Goal: Task Accomplishment & Management: Manage account settings

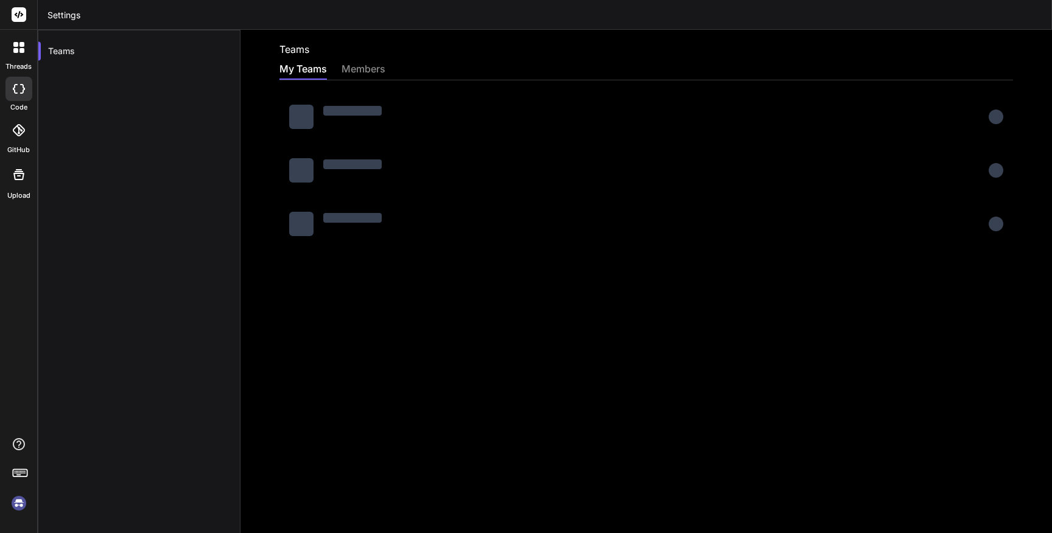
click at [765, 215] on div at bounding box center [647, 224] width 734 height 44
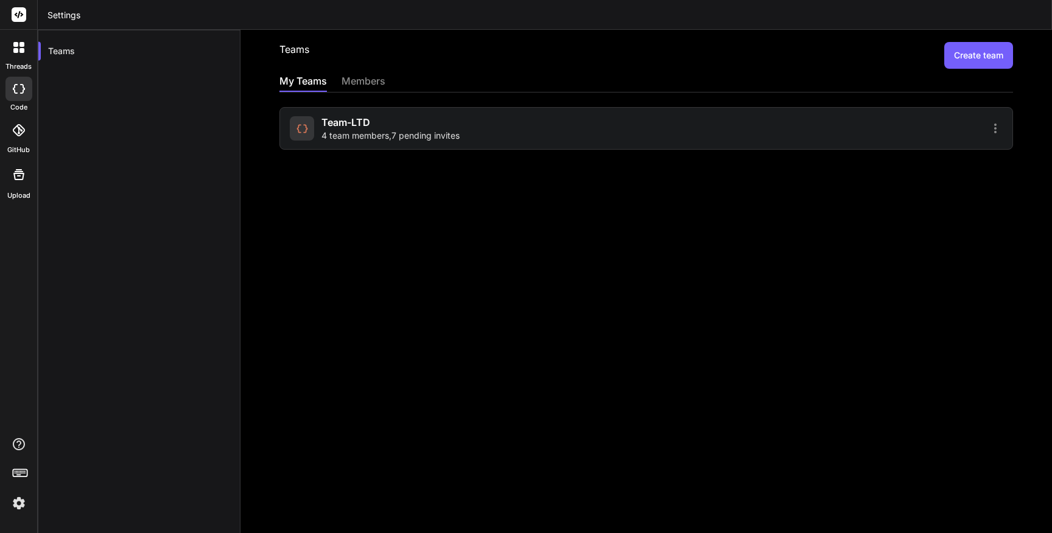
click at [357, 122] on span "Team-LTD" at bounding box center [346, 122] width 49 height 15
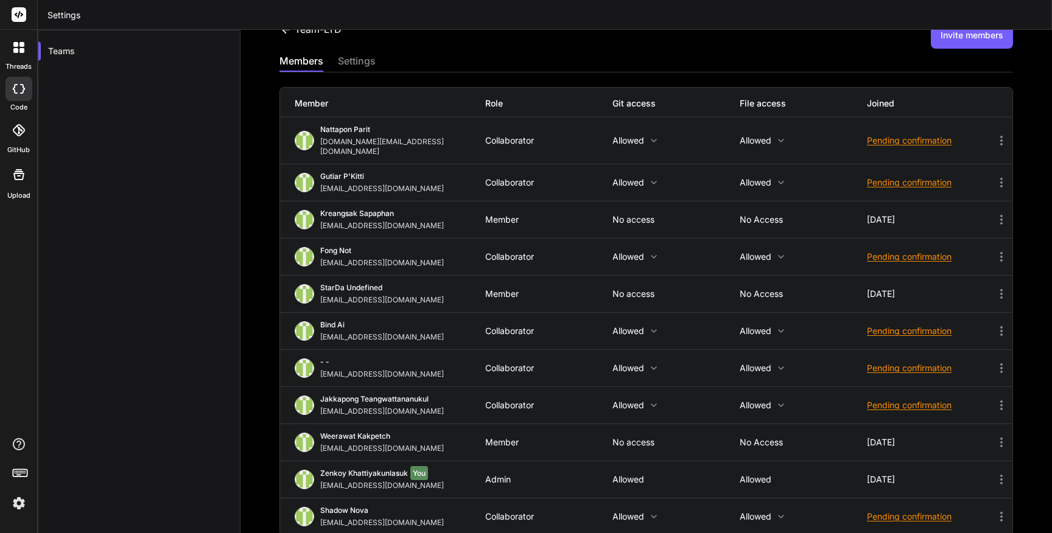
scroll to position [26, 0]
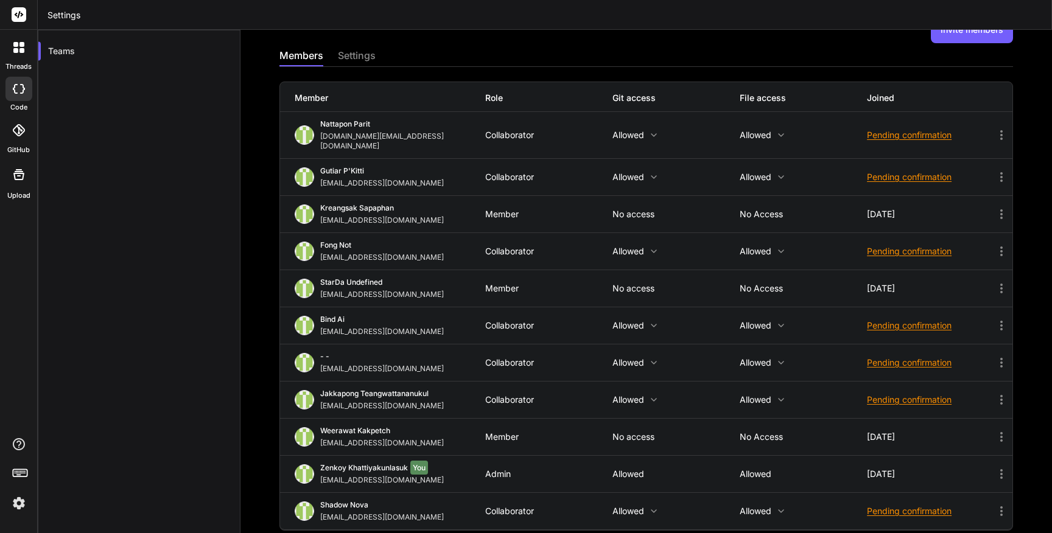
click at [997, 128] on icon at bounding box center [1001, 135] width 15 height 15
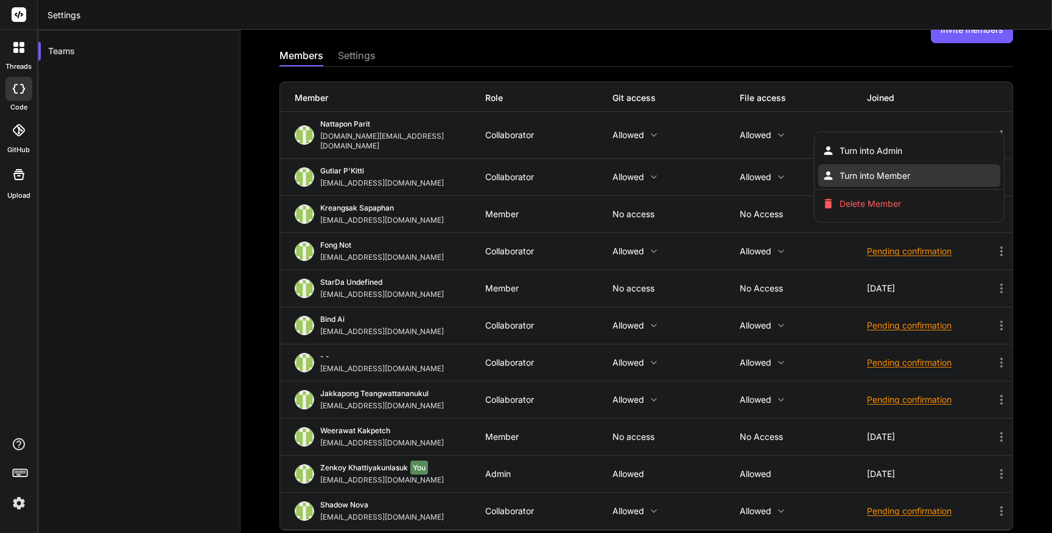
click at [966, 164] on li "Turn into Member" at bounding box center [909, 175] width 182 height 23
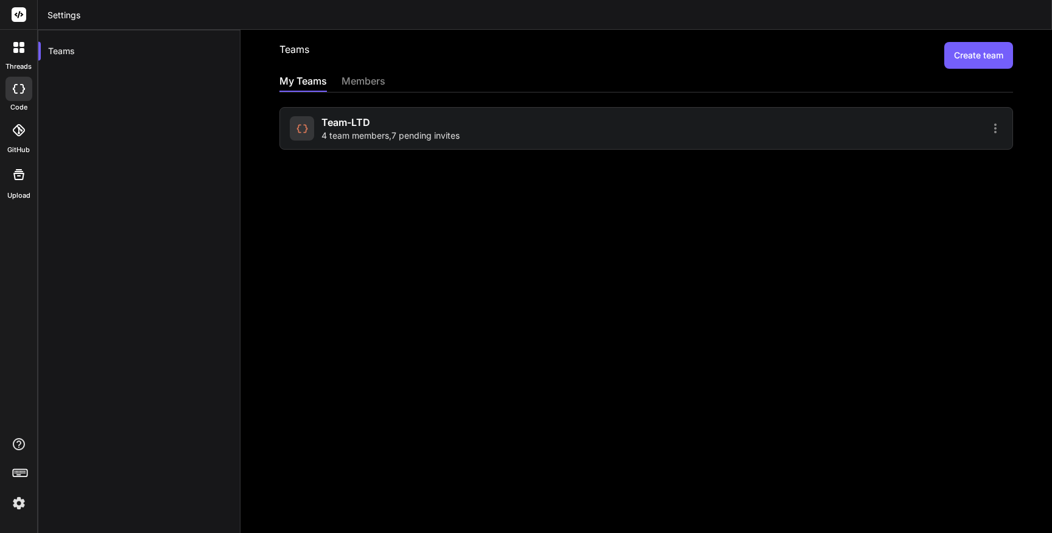
click at [767, 130] on div at bounding box center [826, 128] width 353 height 15
click at [326, 116] on span "Team-LTD" at bounding box center [346, 122] width 49 height 15
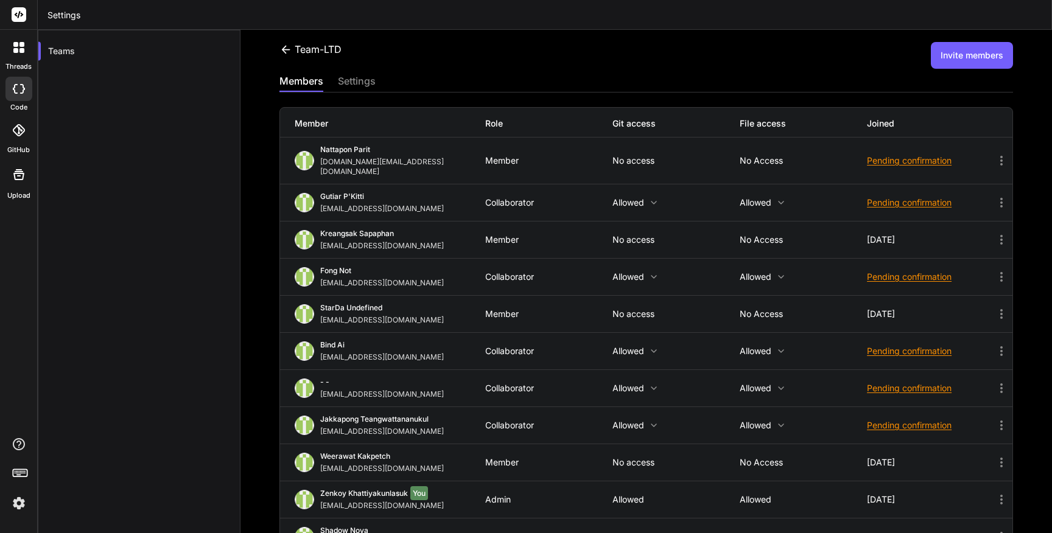
click at [1006, 153] on icon at bounding box center [1001, 160] width 15 height 15
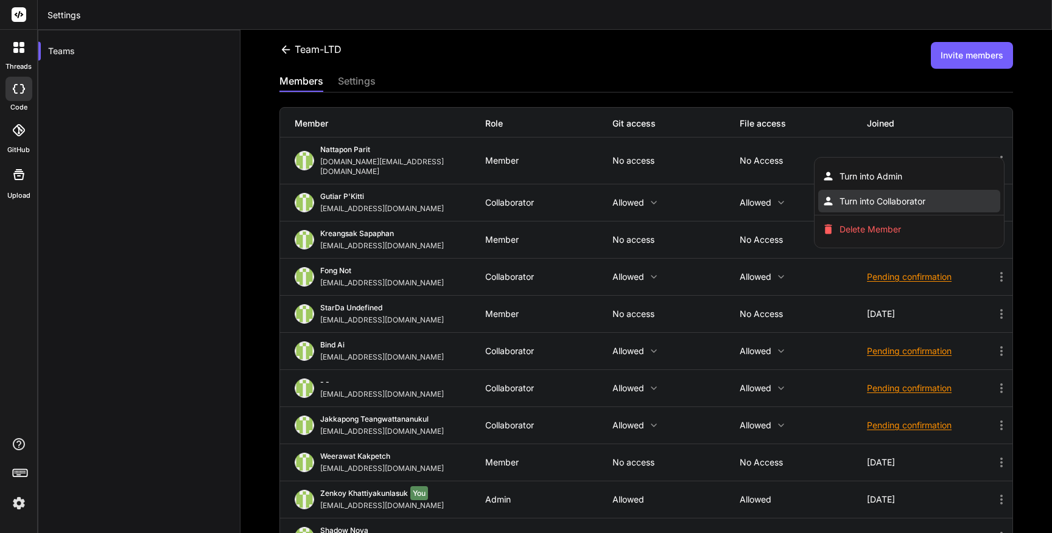
click at [988, 190] on li "Turn into Collaborator" at bounding box center [909, 201] width 182 height 23
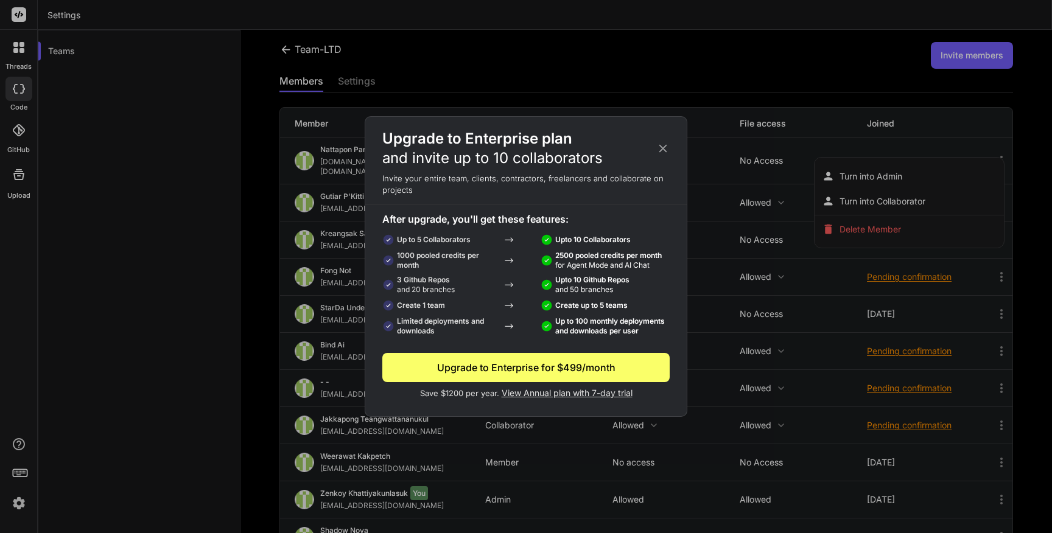
click at [663, 147] on icon at bounding box center [662, 148] width 13 height 13
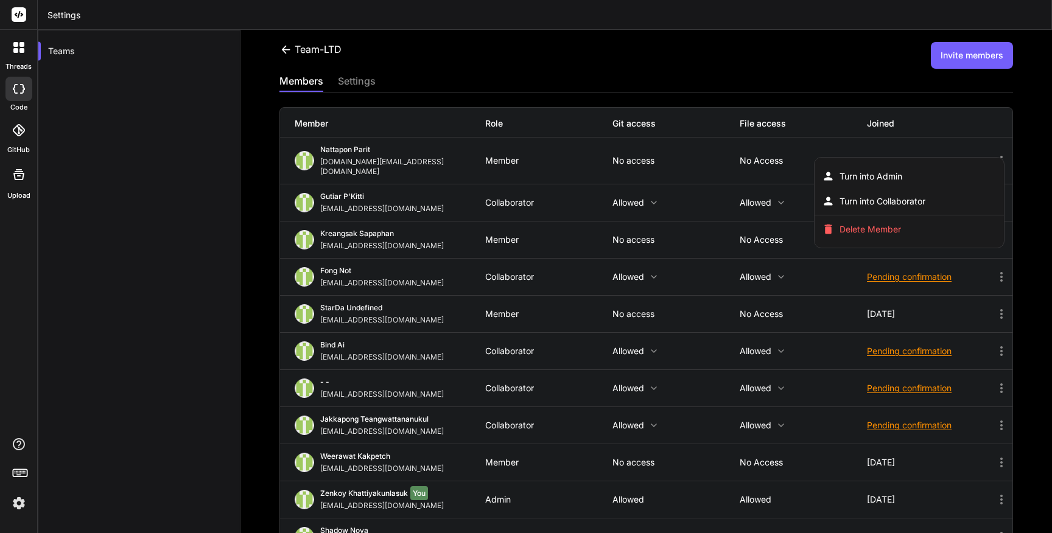
click at [742, 120] on div at bounding box center [526, 266] width 1052 height 533
click at [1003, 154] on icon at bounding box center [1001, 160] width 15 height 15
click at [979, 221] on li "Delete Member" at bounding box center [909, 229] width 182 height 23
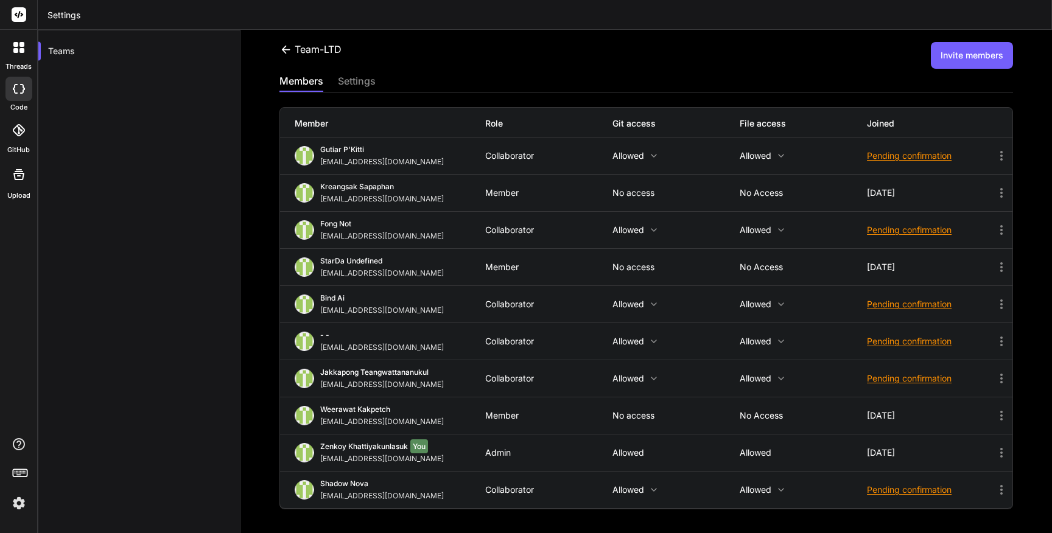
click at [941, 53] on button "Invite members" at bounding box center [972, 55] width 82 height 27
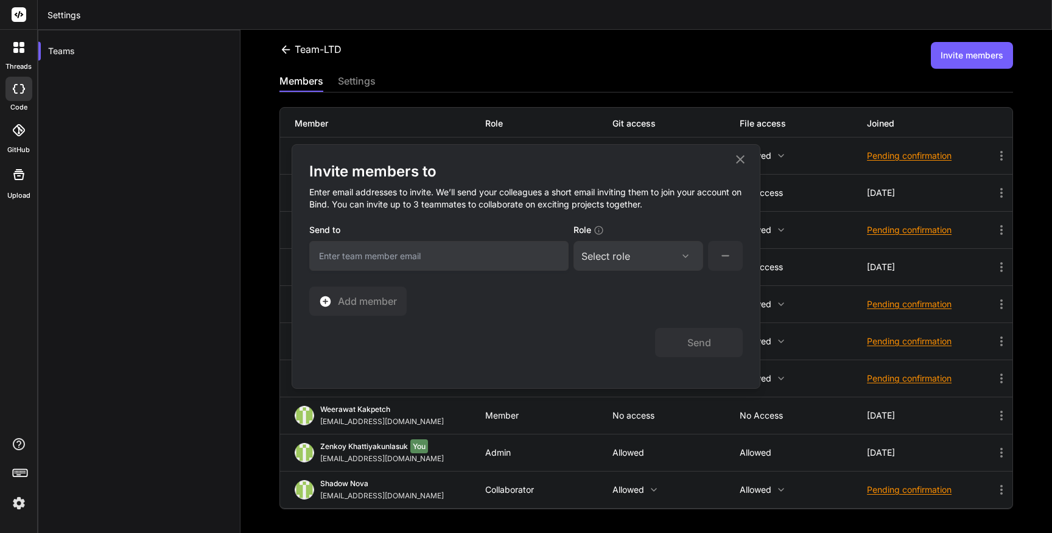
click at [513, 246] on body "threads code GitHub Upload Settings Teams Team-LTD Invite members members setti…" at bounding box center [526, 266] width 1052 height 533
type input "[DOMAIN_NAME][EMAIL_ADDRESS][DOMAIN_NAME]"
click at [619, 261] on div "Select role" at bounding box center [606, 256] width 49 height 15
click at [624, 332] on div "Collaborator" at bounding box center [621, 337] width 49 height 12
click at [716, 340] on button "Send" at bounding box center [699, 342] width 88 height 29
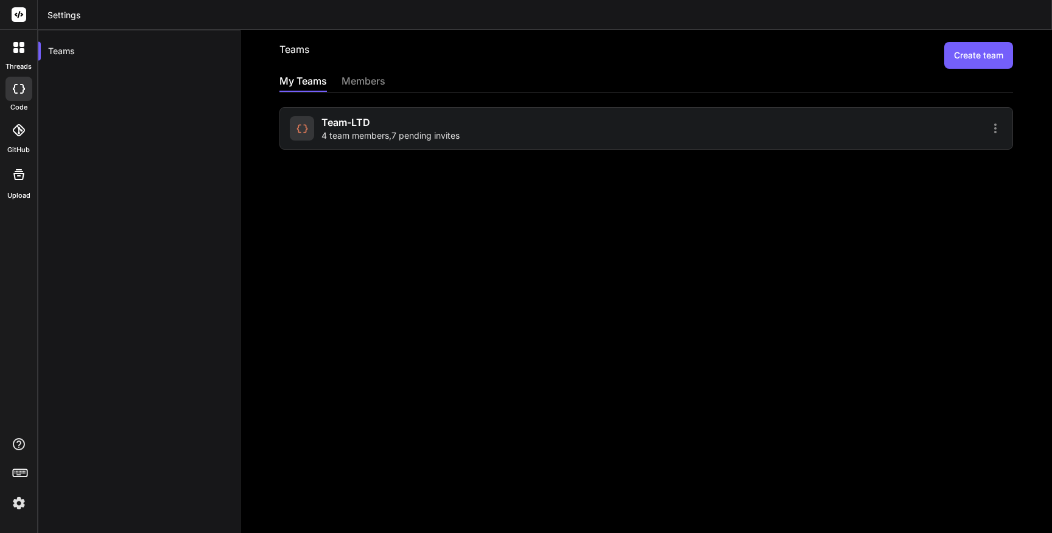
click at [545, 130] on div "Team-LTD 4 team members , 7 pending invites" at bounding box center [466, 128] width 353 height 27
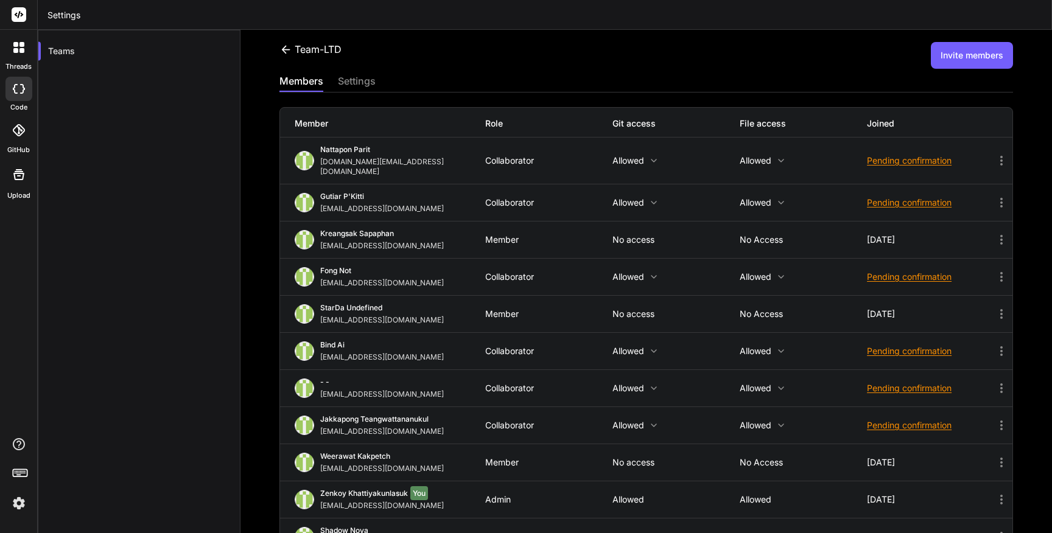
click at [346, 148] on span "Nattapon Parit" at bounding box center [345, 149] width 50 height 9
click at [1005, 155] on icon at bounding box center [1001, 160] width 15 height 15
click at [1016, 139] on div at bounding box center [526, 266] width 1052 height 533
